Goal: Transaction & Acquisition: Purchase product/service

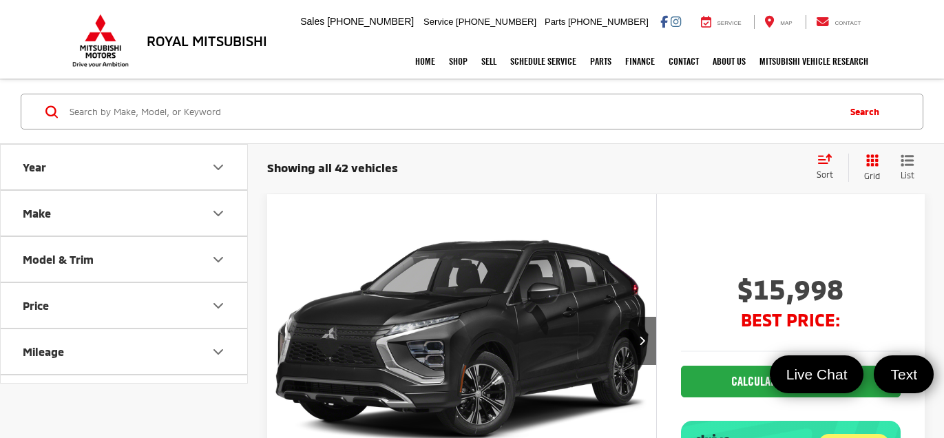
scroll to position [6, 0]
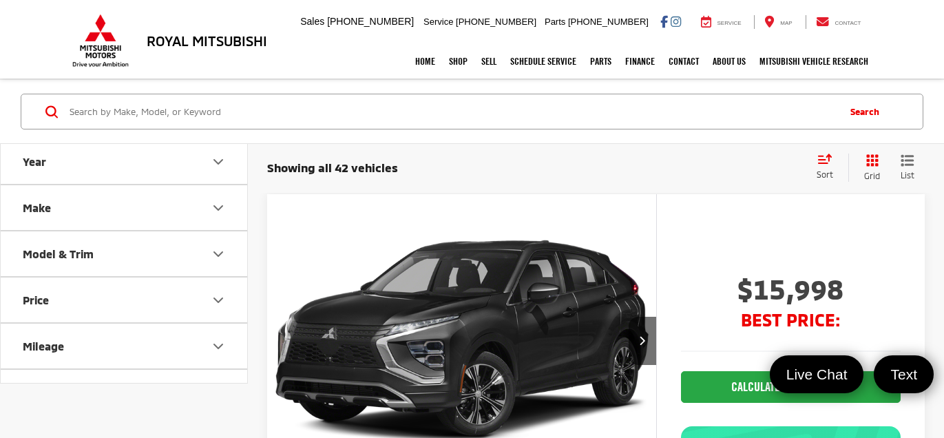
click at [178, 215] on button "Make" at bounding box center [125, 207] width 248 height 45
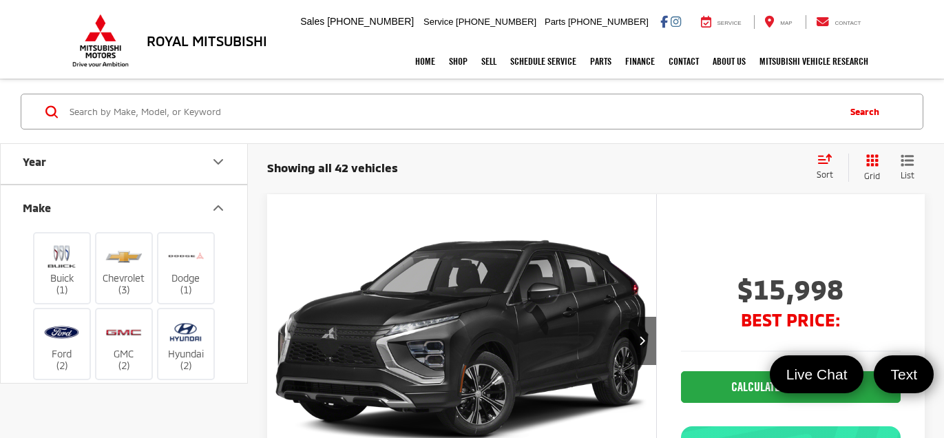
click at [203, 200] on button "Make" at bounding box center [125, 207] width 248 height 45
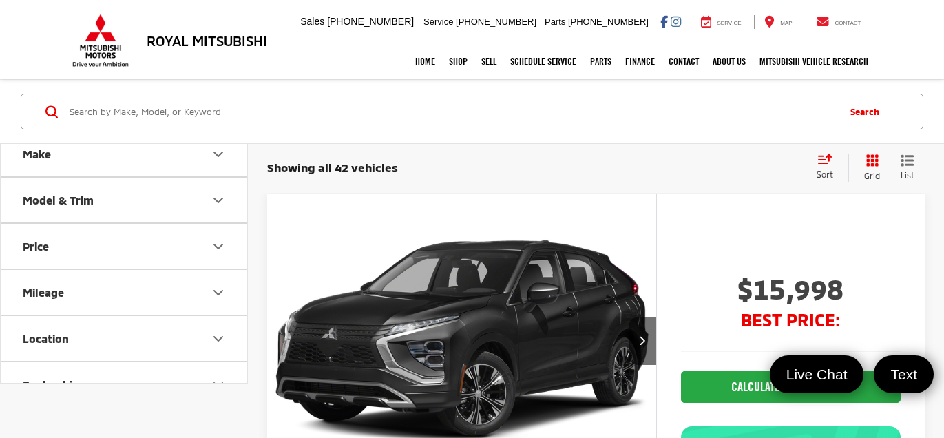
scroll to position [60, 0]
click at [209, 232] on button "Price" at bounding box center [125, 245] width 248 height 45
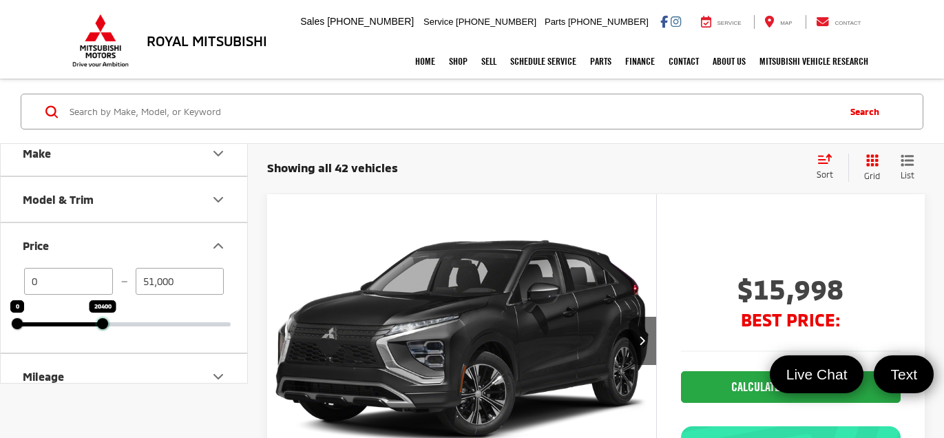
drag, startPoint x: 231, startPoint y: 318, endPoint x: 103, endPoint y: 312, distance: 128.1
click at [103, 318] on div "20400" at bounding box center [102, 323] width 11 height 11
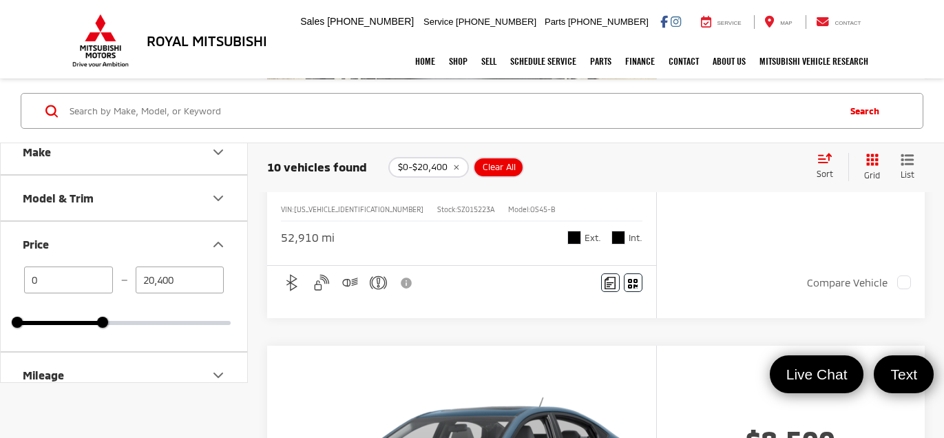
click at [442, 235] on div "52,910 mi Ext. Int." at bounding box center [461, 232] width 361 height 25
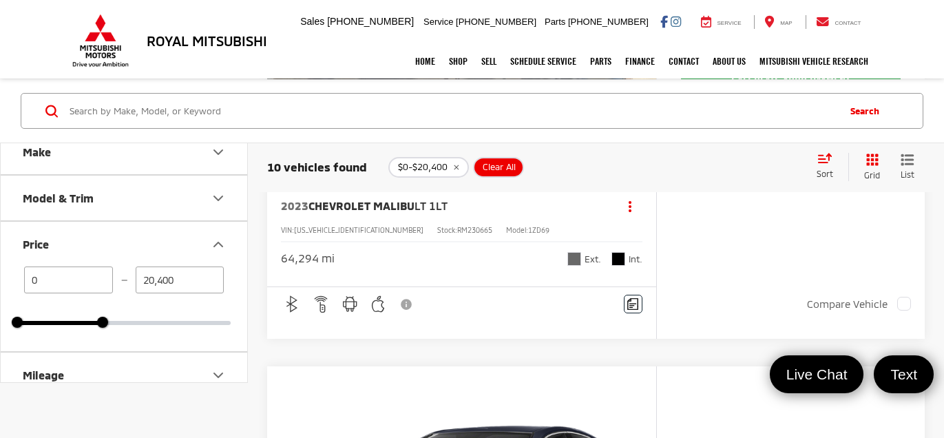
scroll to position [4144, 0]
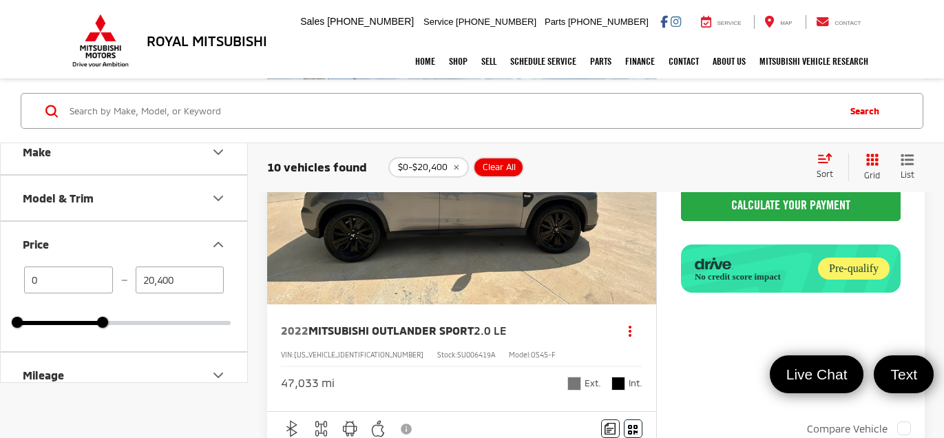
click at [441, 34] on div "9255 Airline Hwy, Baton Rouge, LA 70815 Sales Mobile Sales 225-438-9280 Service…" at bounding box center [585, 22] width 577 height 34
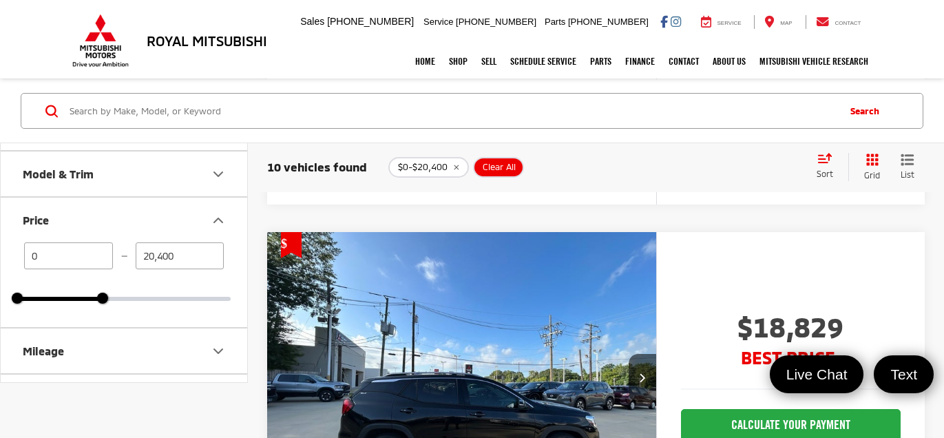
scroll to position [88, 0]
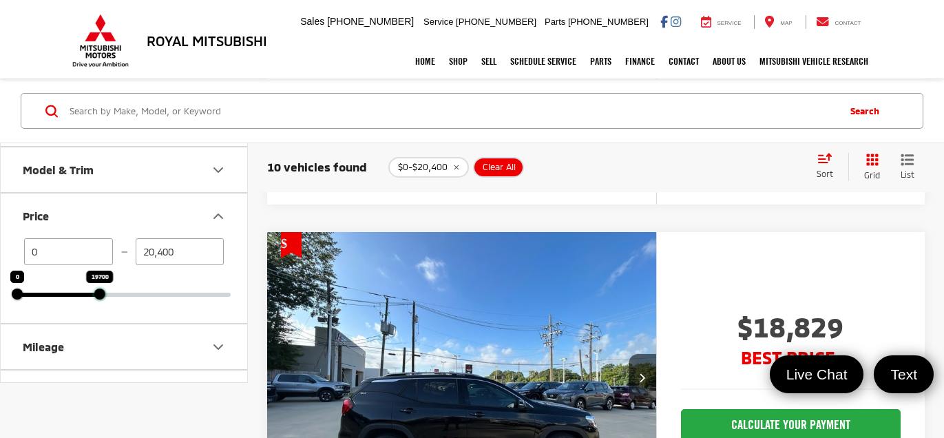
click at [94, 289] on div at bounding box center [99, 293] width 11 height 11
type input "19,600"
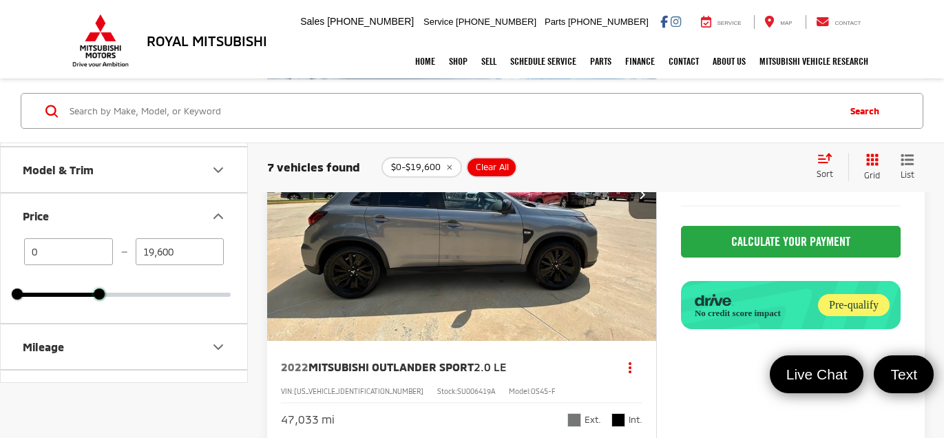
scroll to position [1104, 0]
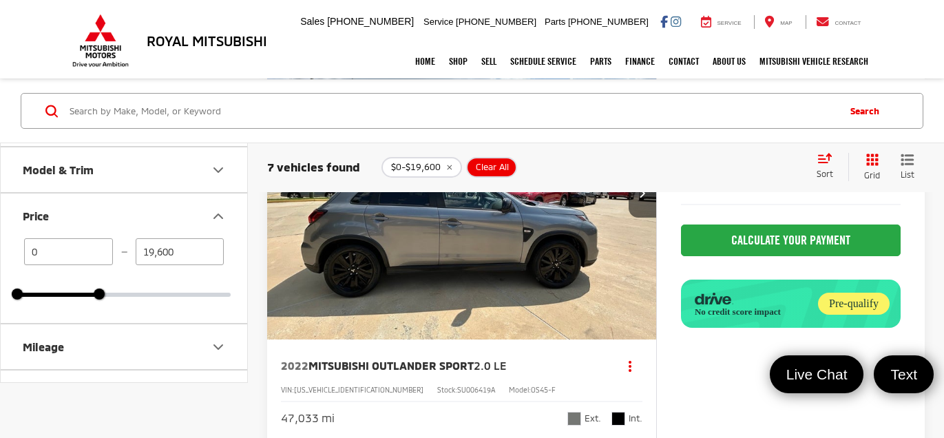
click at [530, 292] on img "2022 Mitsubishi Outlander Sport 2.0 LE 0" at bounding box center [461, 193] width 391 height 293
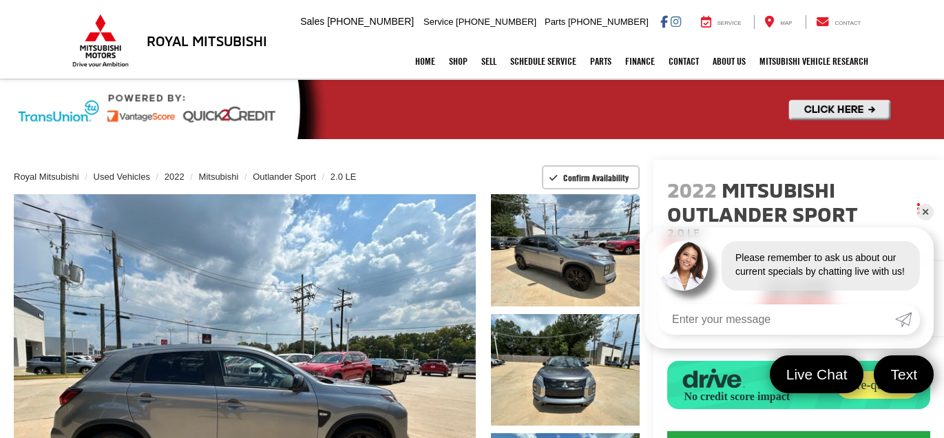
click at [927, 212] on link "✕" at bounding box center [925, 212] width 17 height 17
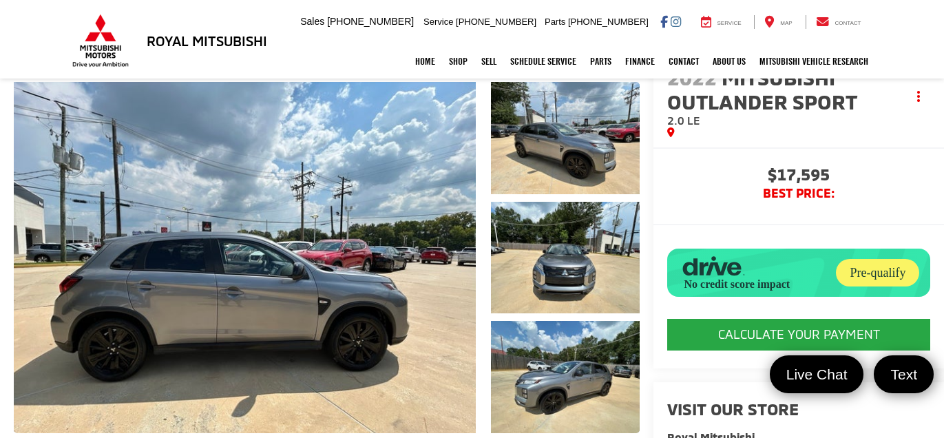
scroll to position [134, 0]
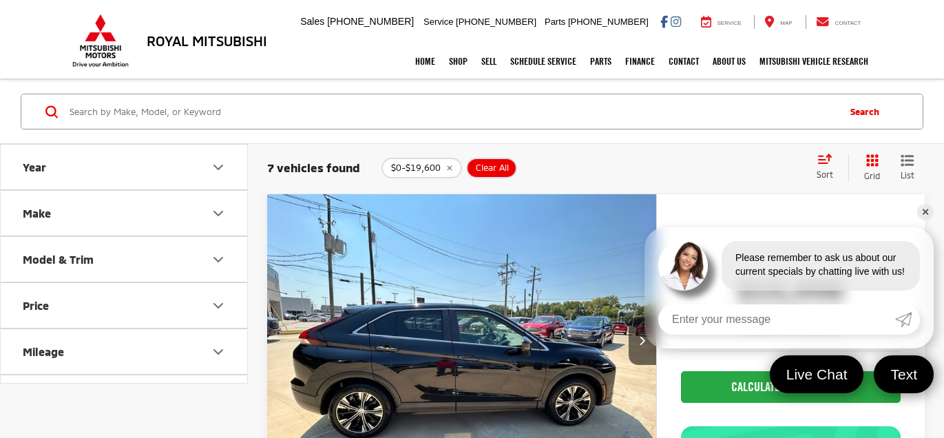
click at [920, 213] on link "✕" at bounding box center [925, 212] width 17 height 17
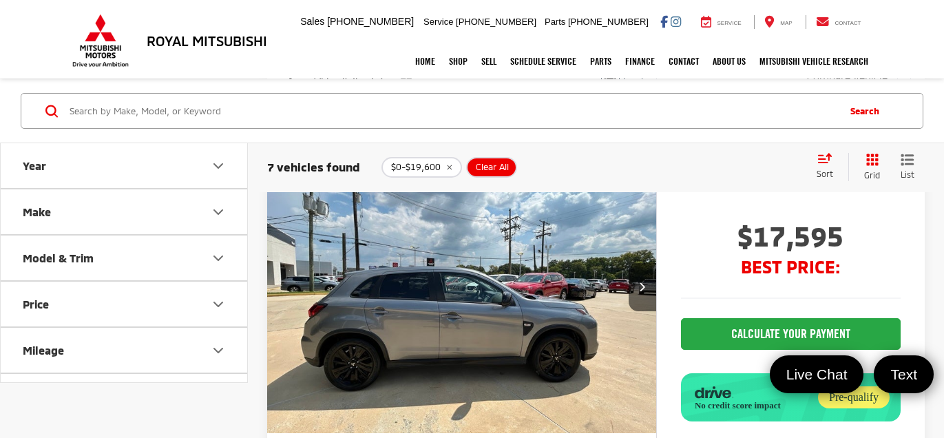
scroll to position [1010, 0]
click at [560, 328] on img "2022 Mitsubishi Outlander Sport 2.0 LE 0" at bounding box center [461, 288] width 391 height 293
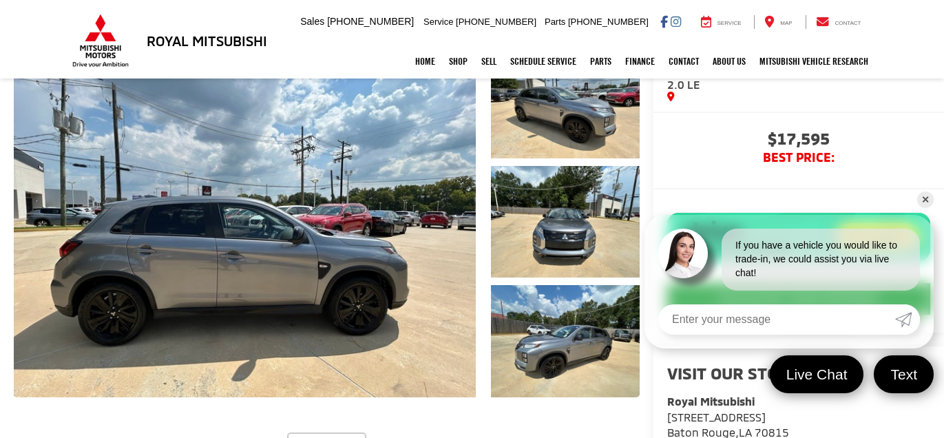
scroll to position [147, 0]
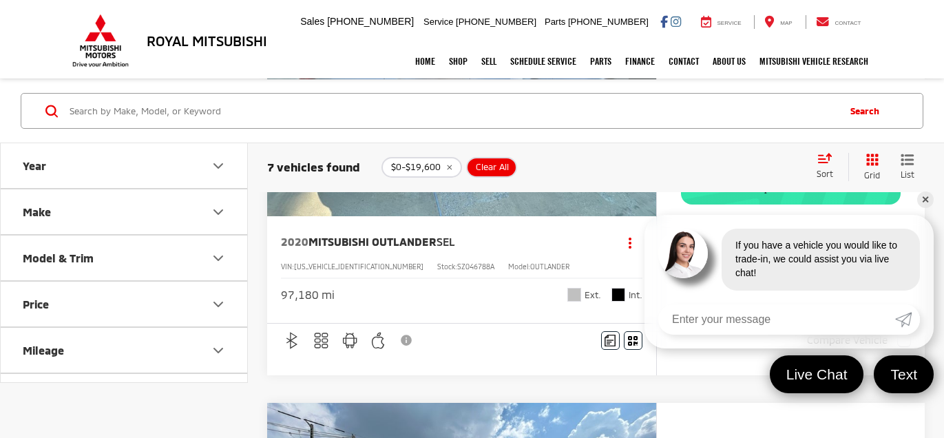
scroll to position [934, 0]
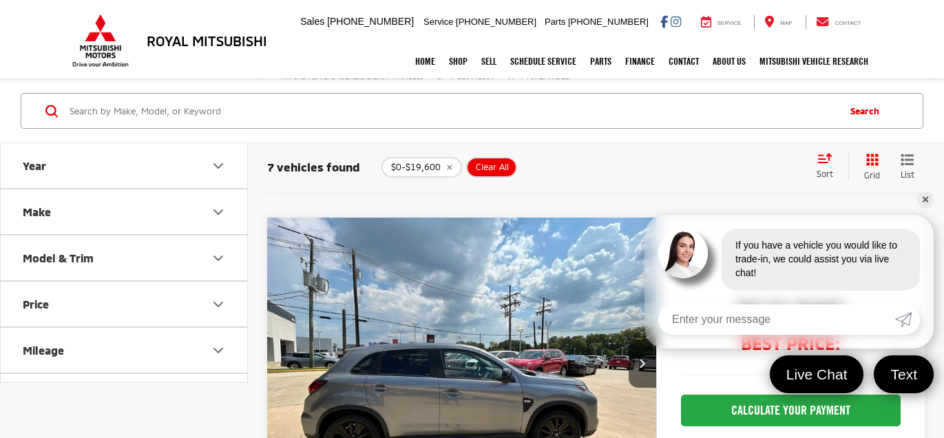
click at [926, 199] on link "✕" at bounding box center [925, 199] width 17 height 17
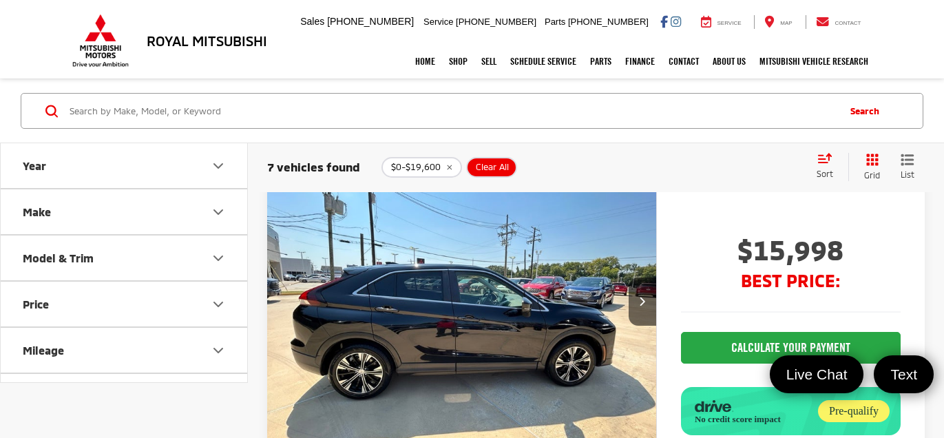
scroll to position [42, 0]
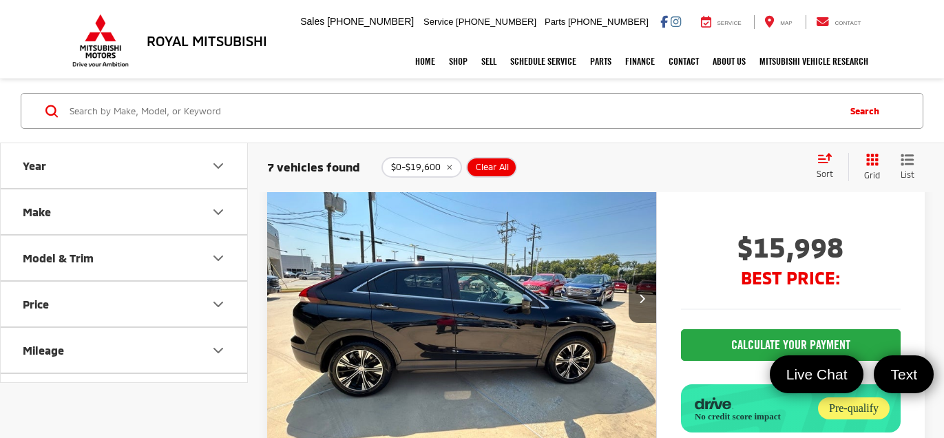
click at [471, 280] on img "2022 Mitsubishi Eclipse Cross SE 0" at bounding box center [461, 298] width 391 height 293
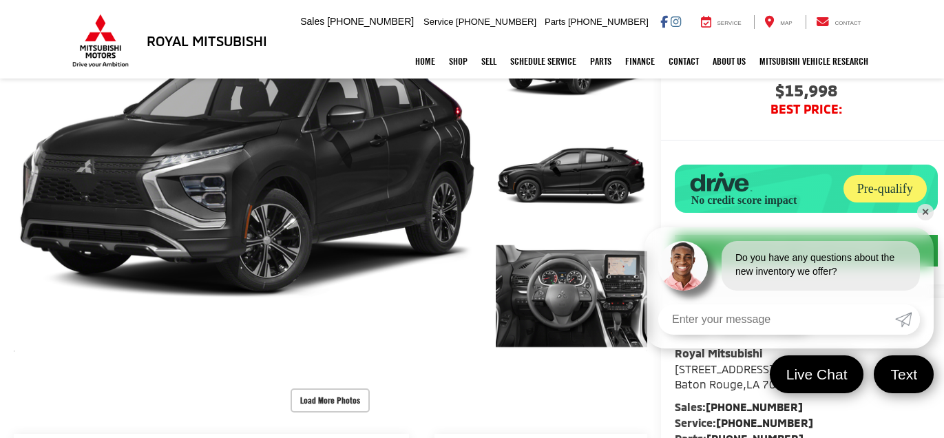
scroll to position [263, 0]
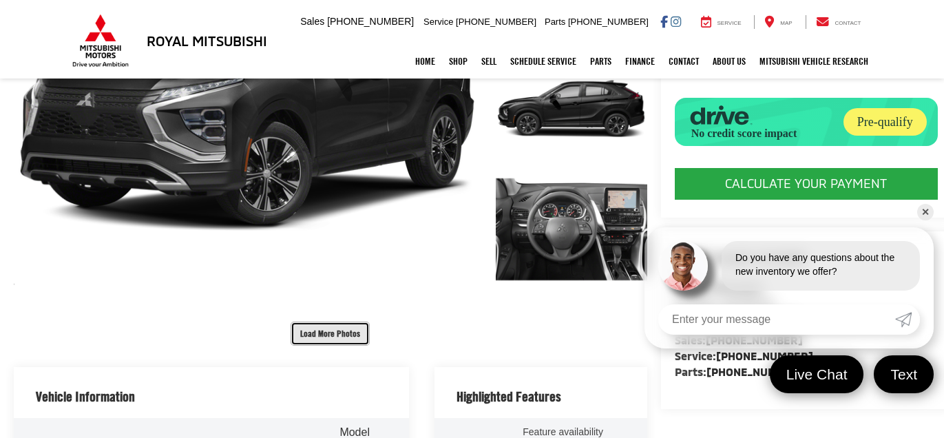
click at [292, 321] on button "Load More Photos" at bounding box center [329, 333] width 79 height 24
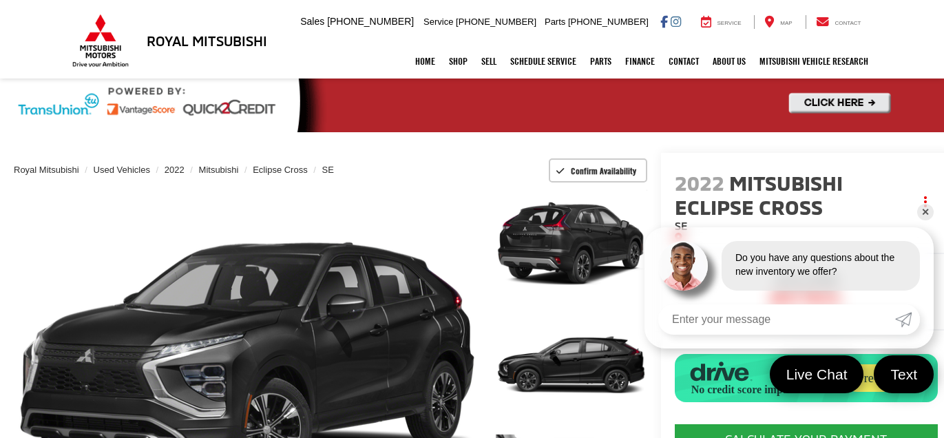
scroll to position [0, 0]
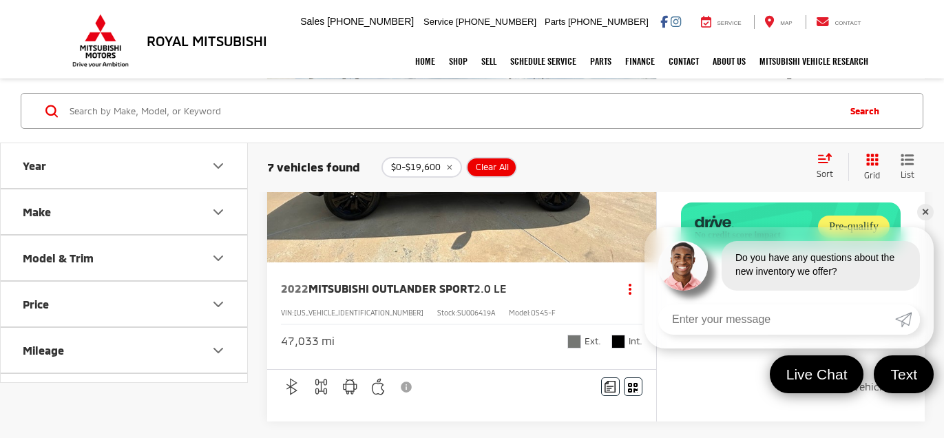
scroll to position [1184, 0]
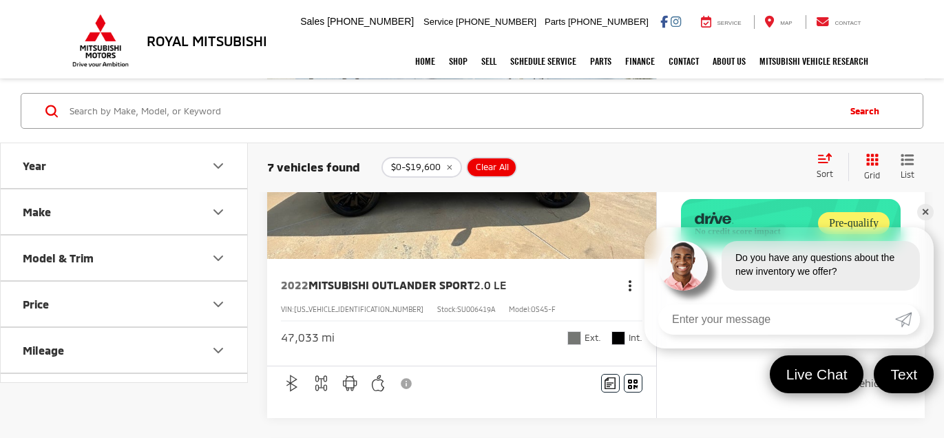
click at [633, 274] on button "Actions" at bounding box center [630, 285] width 24 height 24
click at [923, 212] on link "✕" at bounding box center [925, 212] width 17 height 17
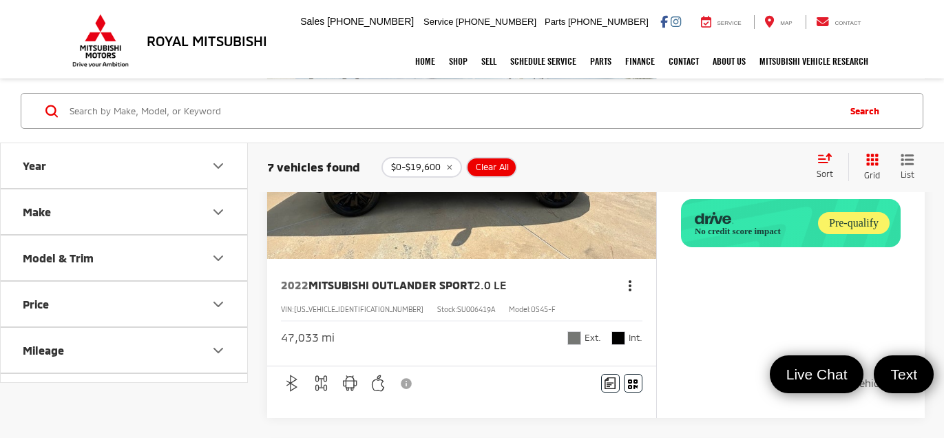
click at [630, 288] on icon "dropdown dots" at bounding box center [629, 289] width 3 height 3
click at [467, 320] on div "47,033 mi Ext. Int." at bounding box center [461, 332] width 361 height 25
click at [634, 276] on button "Actions" at bounding box center [630, 285] width 24 height 24
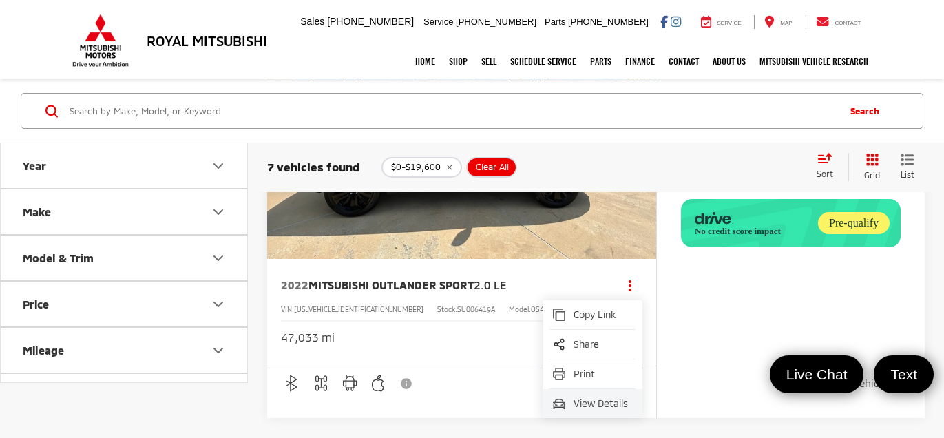
click at [588, 409] on link "View Details" at bounding box center [592, 403] width 100 height 29
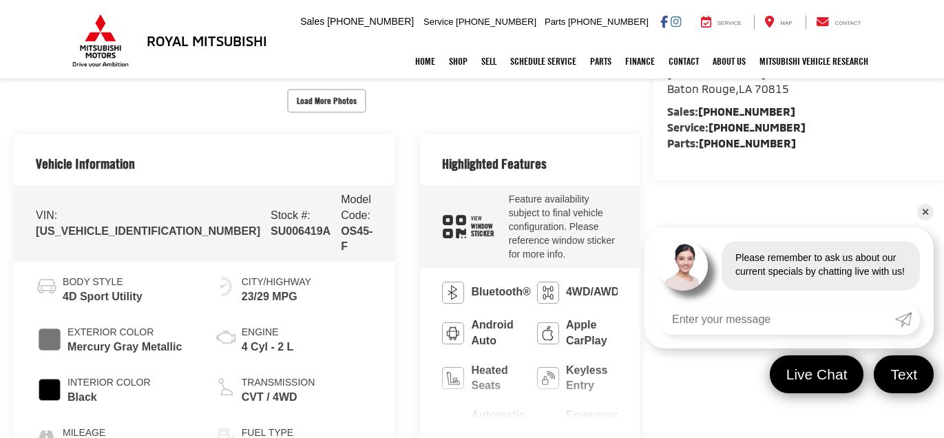
scroll to position [495, 0]
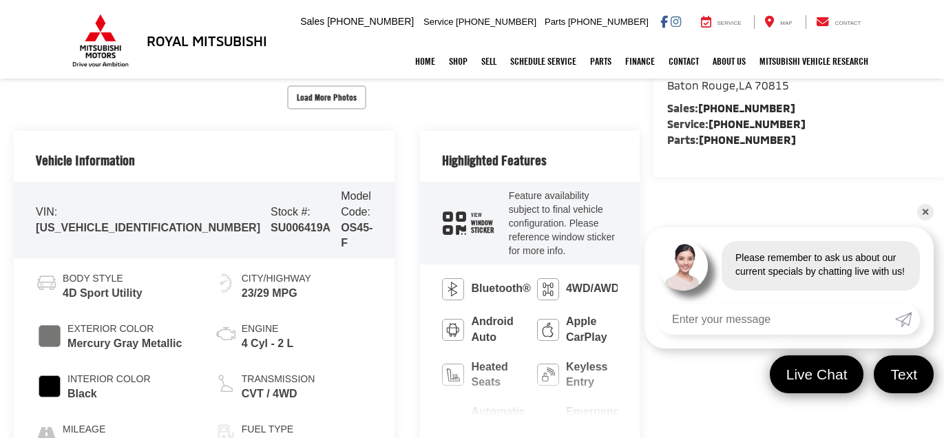
click at [442, 436] on button "View More Highlights..." at bounding box center [498, 444] width 112 height 16
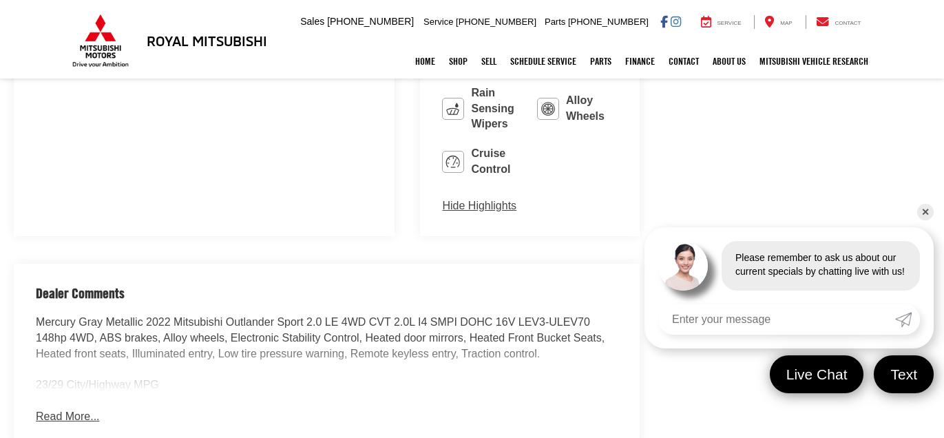
scroll to position [997, 0]
click at [61, 408] on button "Read More..." at bounding box center [67, 416] width 63 height 16
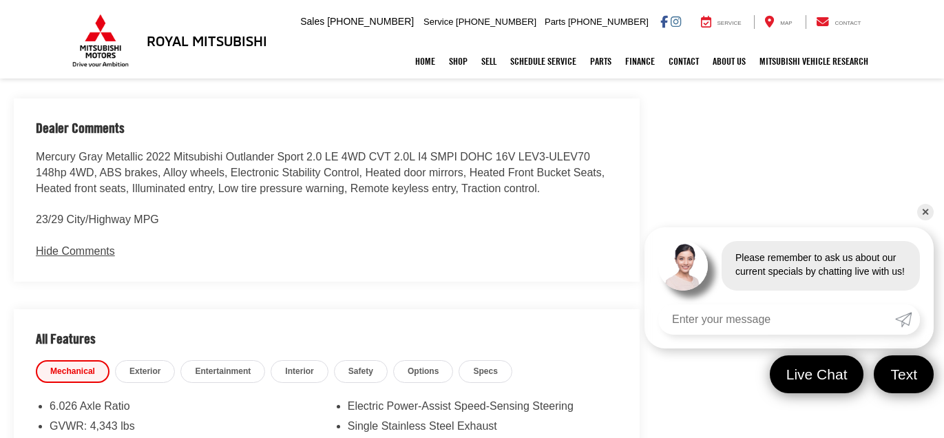
scroll to position [1162, 0]
click at [466, 360] on link "Specs" at bounding box center [484, 371] width 53 height 23
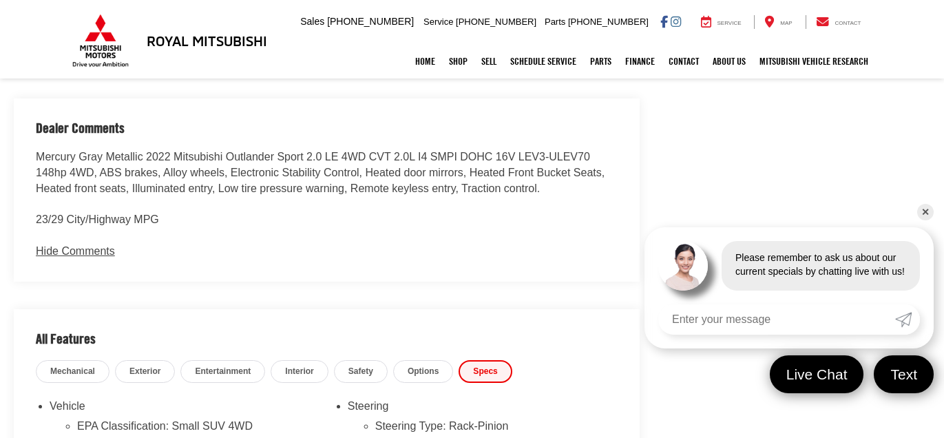
click at [231, 365] on span "Entertainment" at bounding box center [223, 371] width 56 height 12
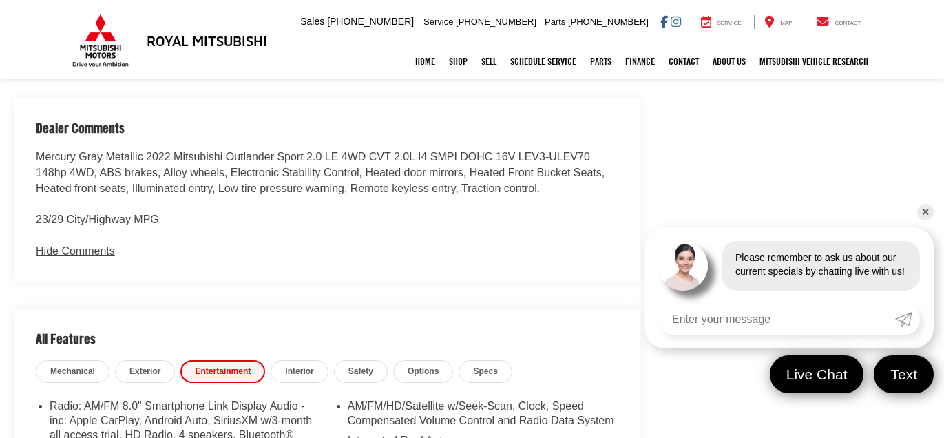
click at [290, 360] on link "Interior" at bounding box center [298, 371] width 57 height 23
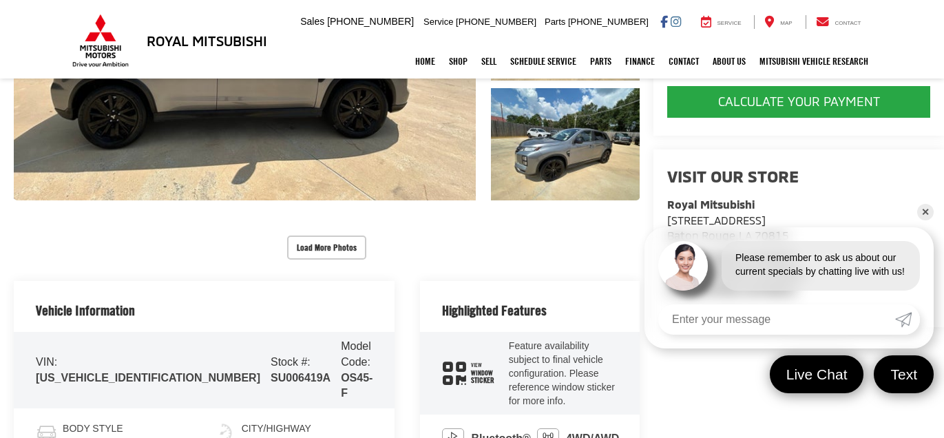
scroll to position [0, 0]
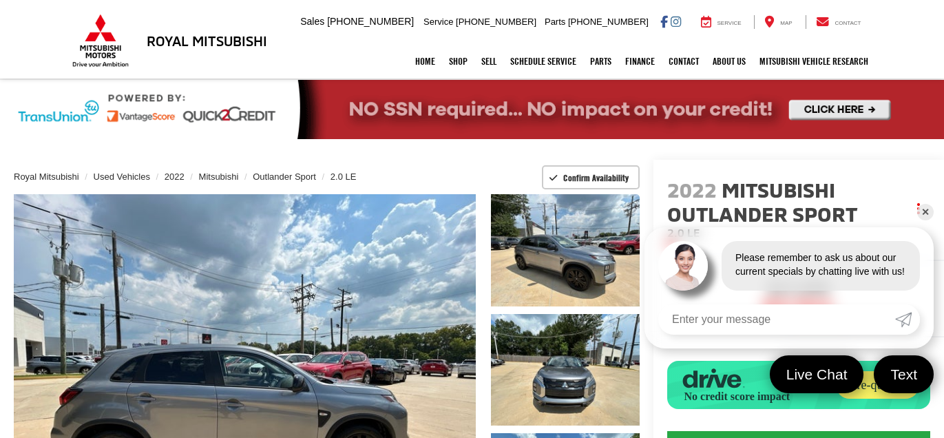
click at [920, 209] on link "✕" at bounding box center [925, 212] width 17 height 17
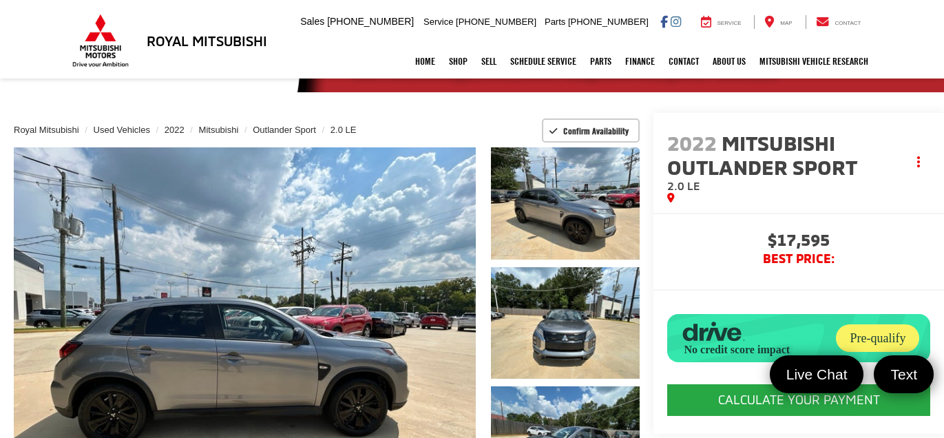
scroll to position [48, 0]
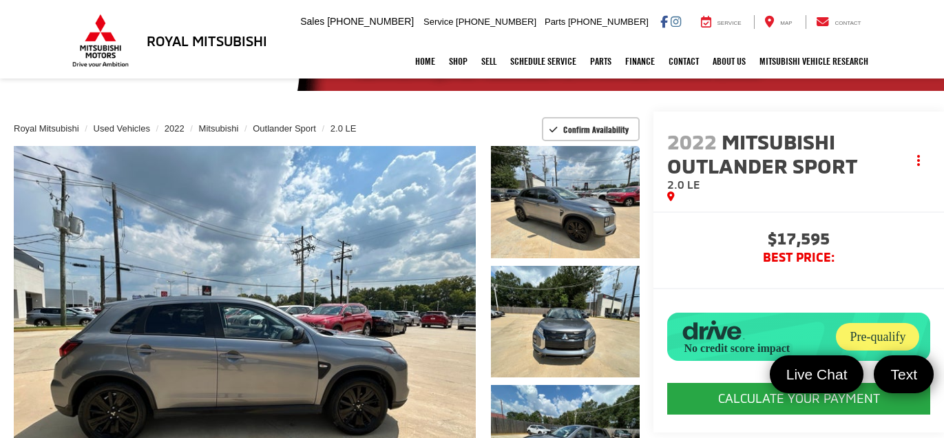
click at [667, 230] on span "$17,595" at bounding box center [798, 240] width 263 height 21
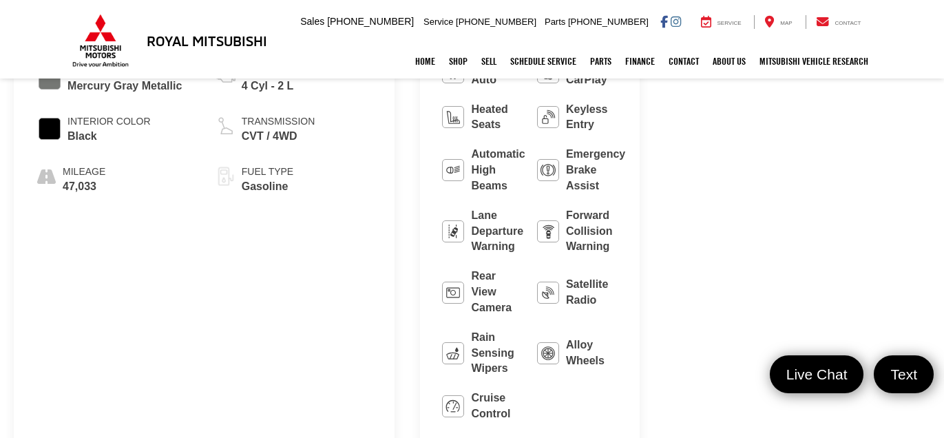
scroll to position [756, 0]
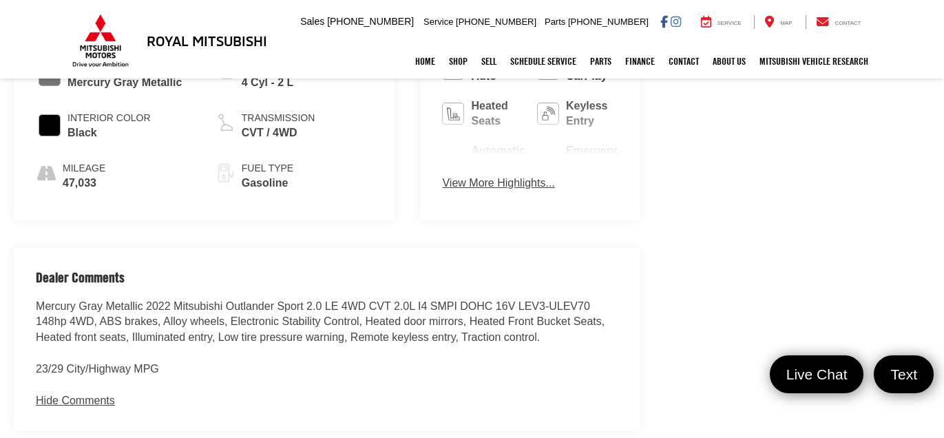
click at [442, 175] on button "View More Highlights..." at bounding box center [498, 183] width 112 height 16
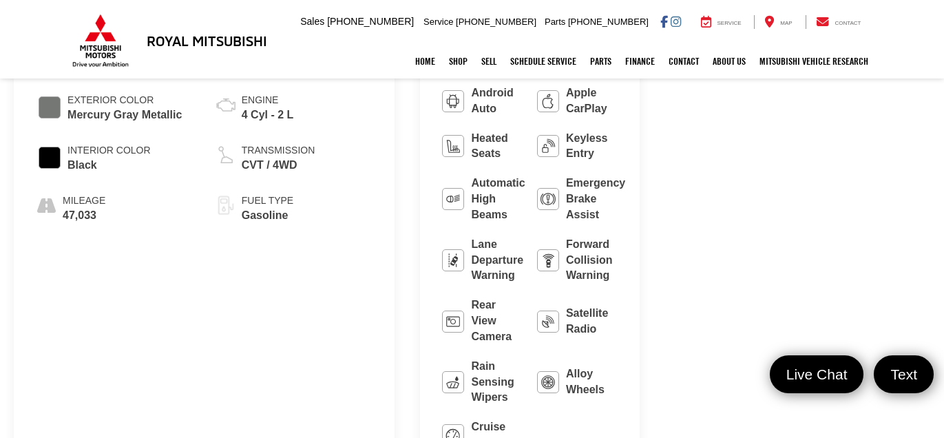
scroll to position [723, 0]
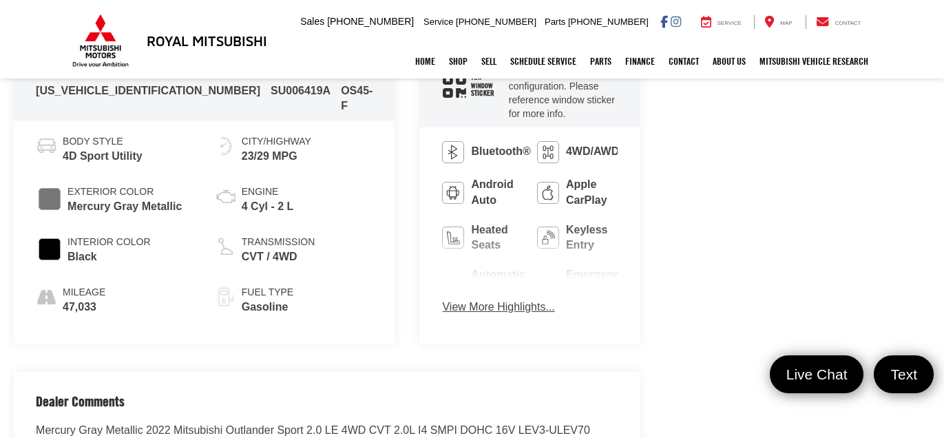
scroll to position [629, 0]
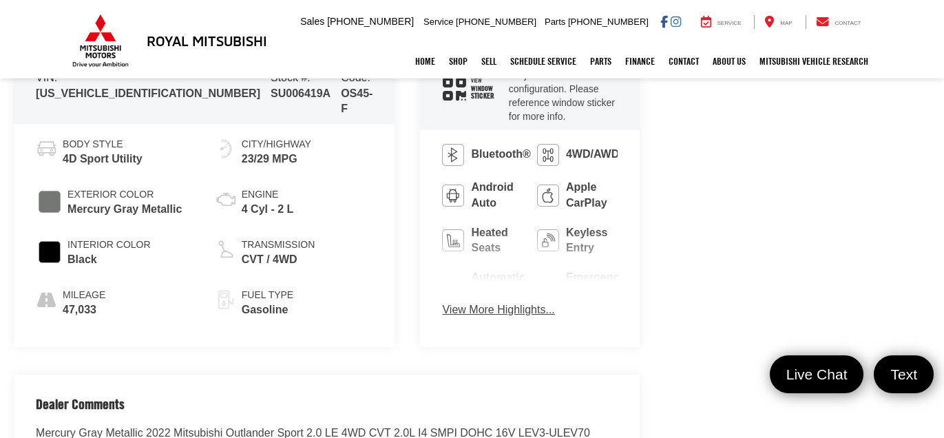
click at [442, 302] on button "View More Highlights..." at bounding box center [498, 310] width 112 height 16
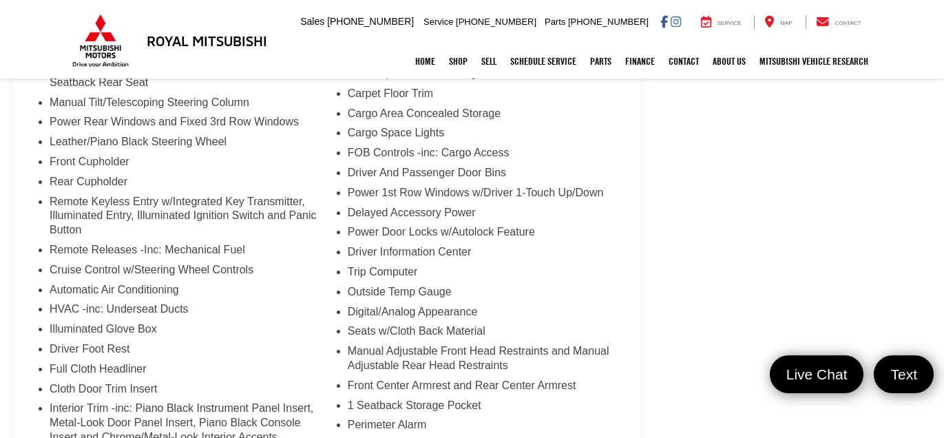
scroll to position [1584, 0]
